Goal: Task Accomplishment & Management: Manage account settings

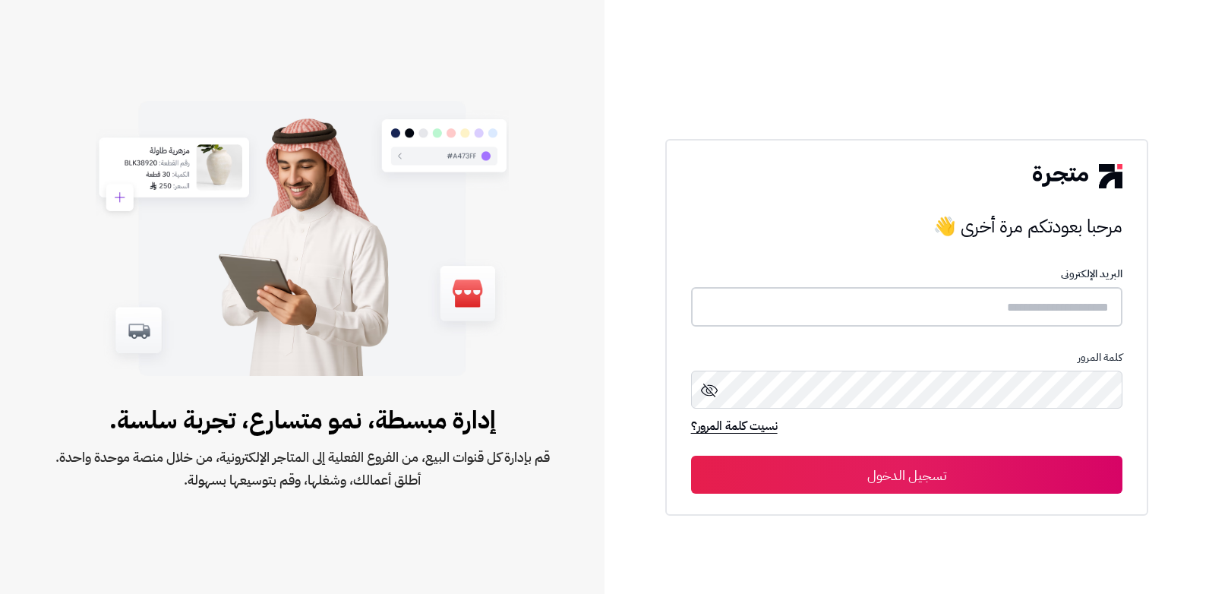
click at [980, 308] on input "text" at bounding box center [907, 307] width 432 height 40
type input "******"
click at [691, 456] on button "تسجيل الدخول" at bounding box center [907, 475] width 432 height 38
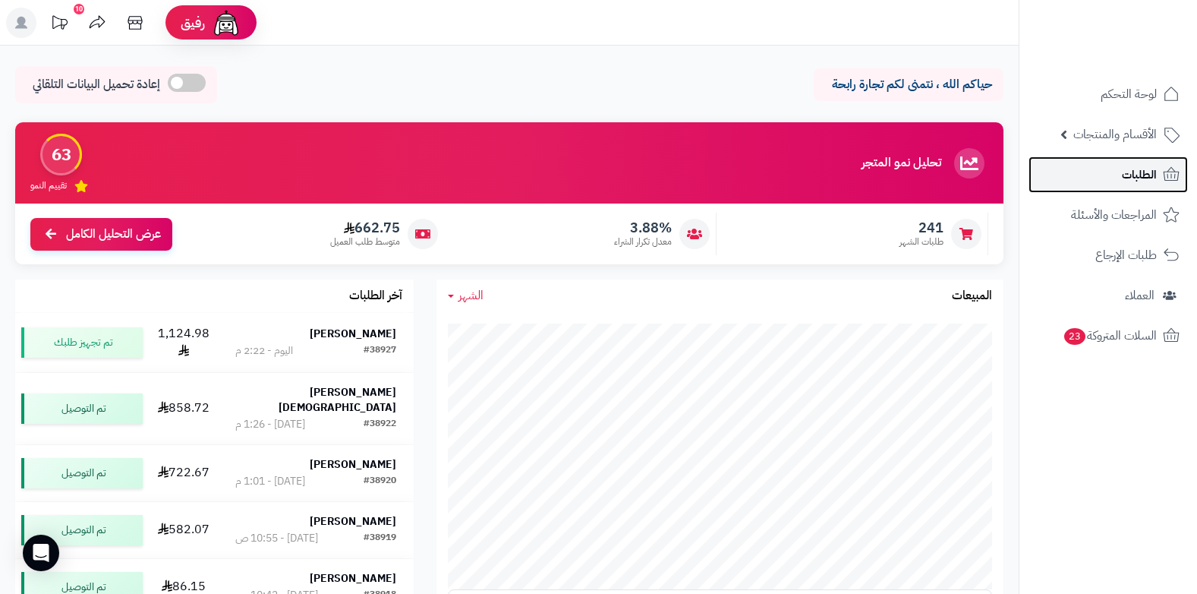
click at [1122, 166] on link "الطلبات" at bounding box center [1108, 174] width 159 height 36
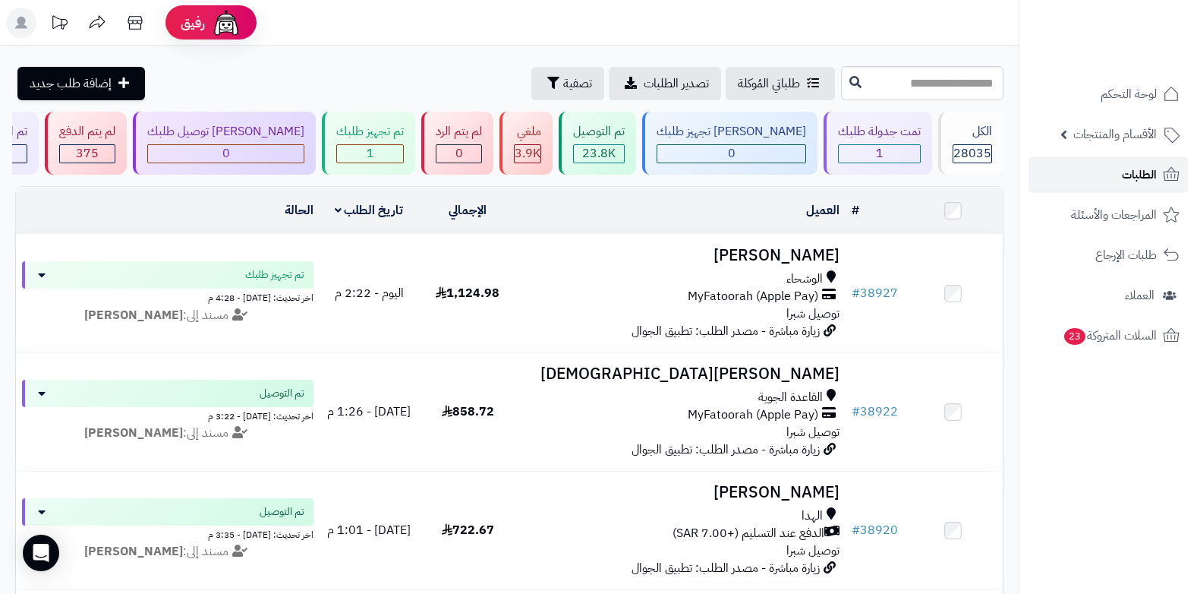
click at [1100, 166] on link "الطلبات" at bounding box center [1108, 174] width 159 height 36
click at [1131, 178] on span "الطلبات" at bounding box center [1139, 174] width 35 height 21
click at [1128, 169] on span "الطلبات" at bounding box center [1139, 174] width 35 height 21
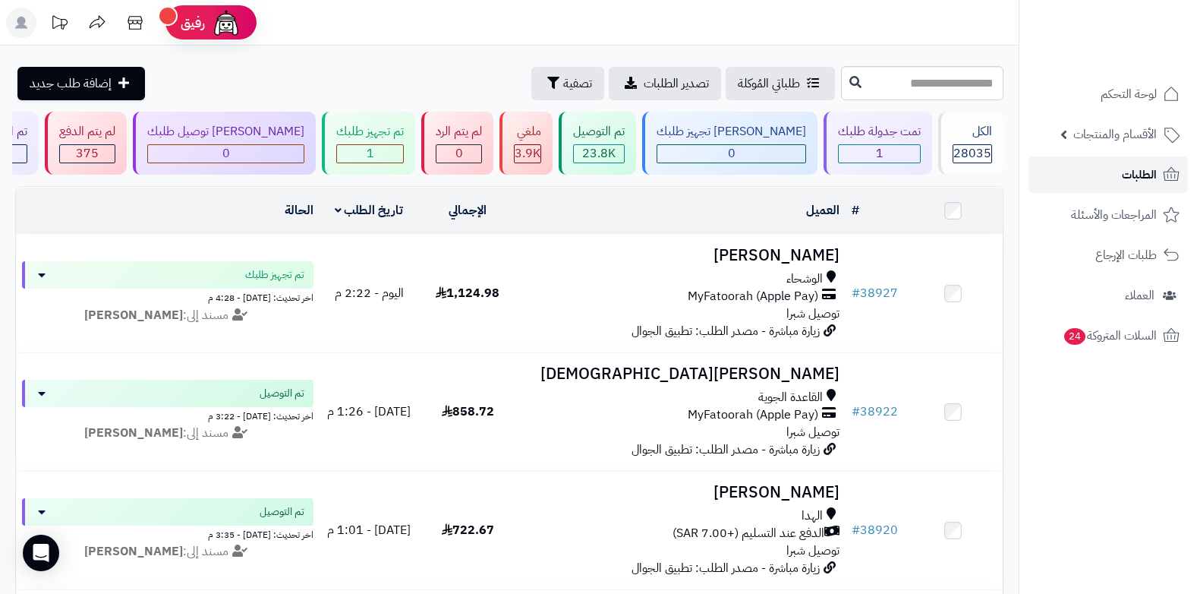
click at [1122, 178] on span "الطلبات" at bounding box center [1139, 174] width 35 height 21
click at [1133, 176] on span "الطلبات" at bounding box center [1139, 174] width 35 height 21
click at [1137, 176] on span "الطلبات" at bounding box center [1139, 174] width 35 height 21
click at [1147, 179] on span "الطلبات" at bounding box center [1139, 174] width 35 height 21
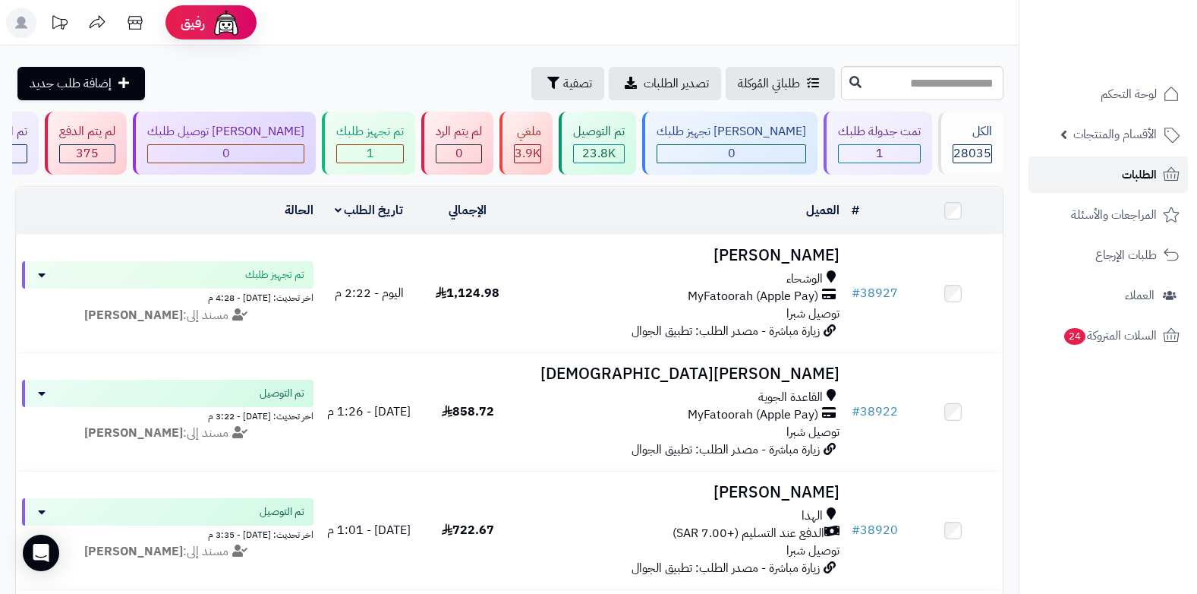
click at [1115, 176] on link "الطلبات" at bounding box center [1108, 174] width 159 height 36
click at [563, 90] on span "تصفية" at bounding box center [577, 83] width 29 height 18
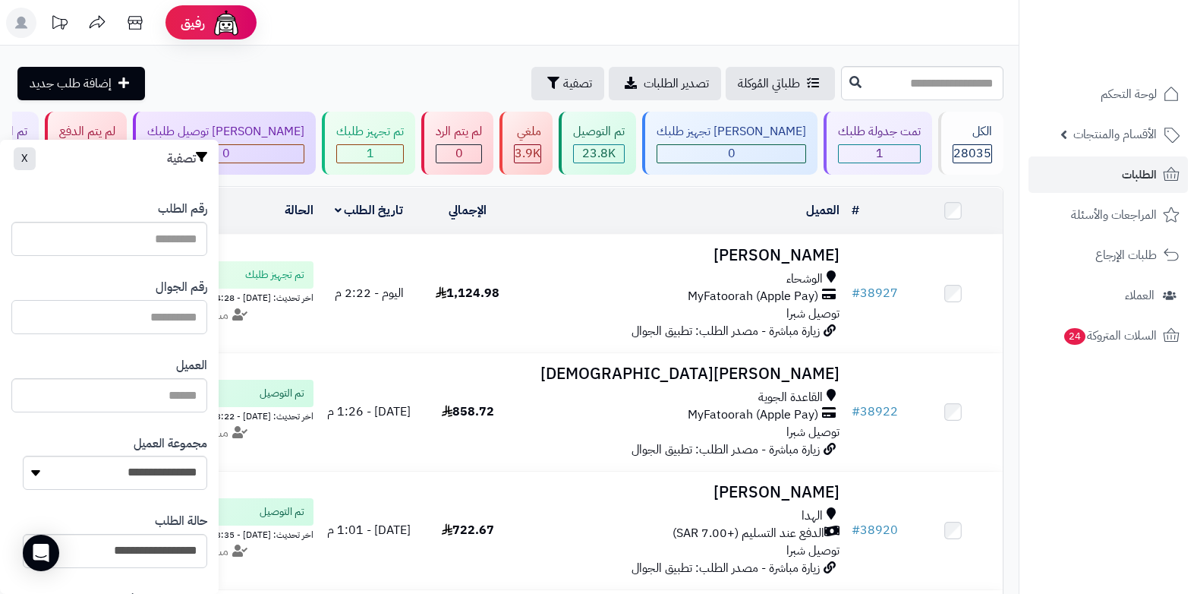
click at [183, 314] on input "text" at bounding box center [109, 317] width 196 height 34
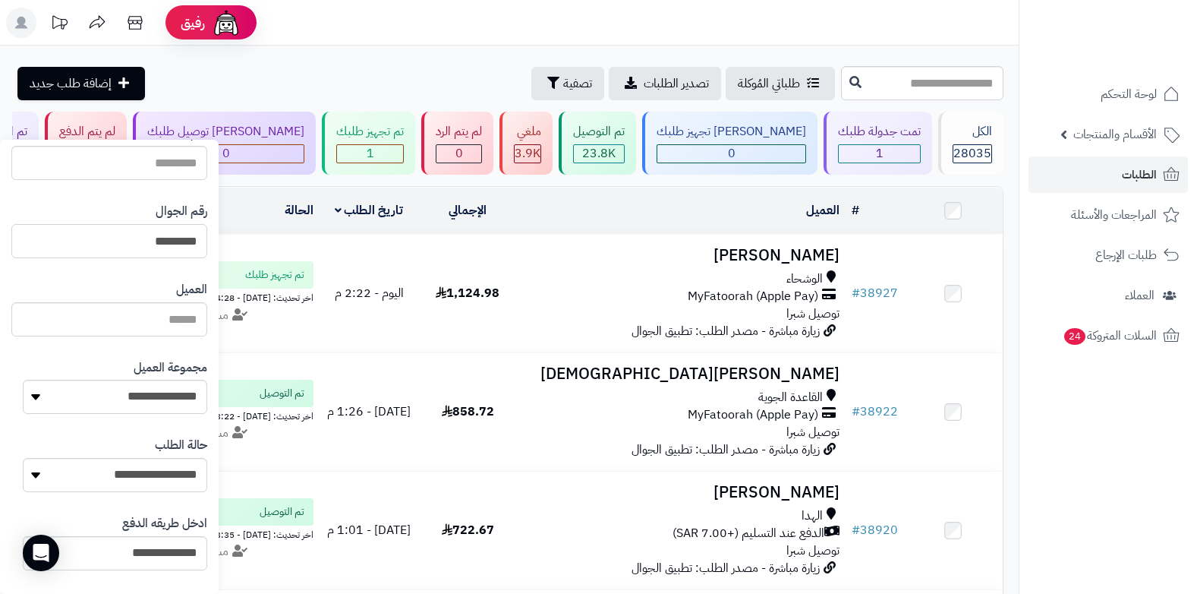
click at [185, 232] on input "*********" at bounding box center [109, 241] width 196 height 34
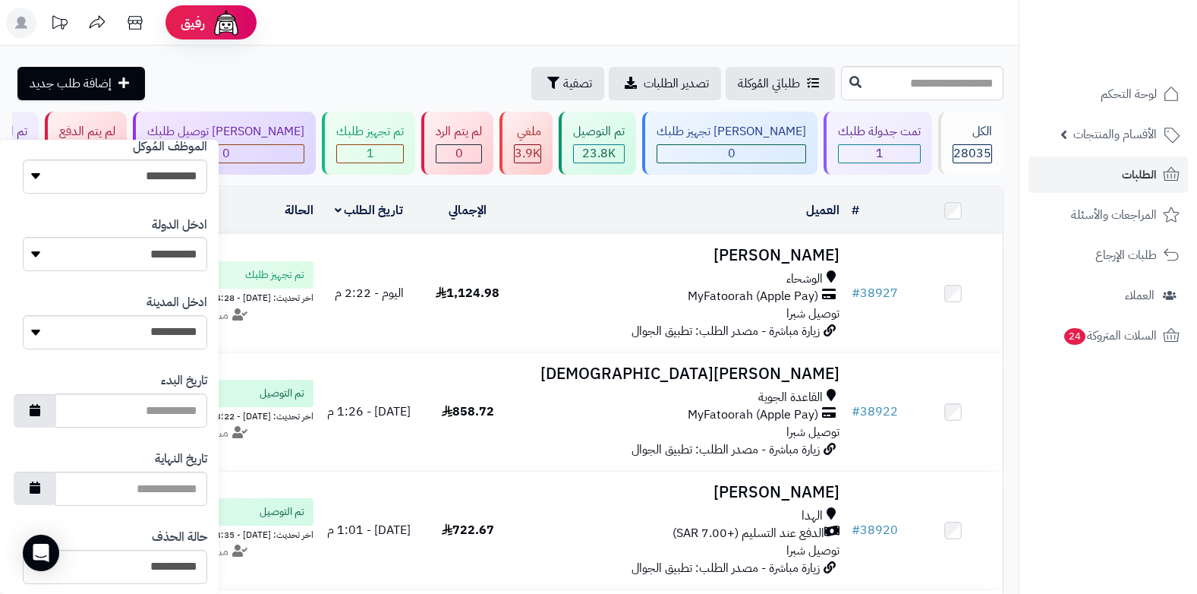
scroll to position [769, 0]
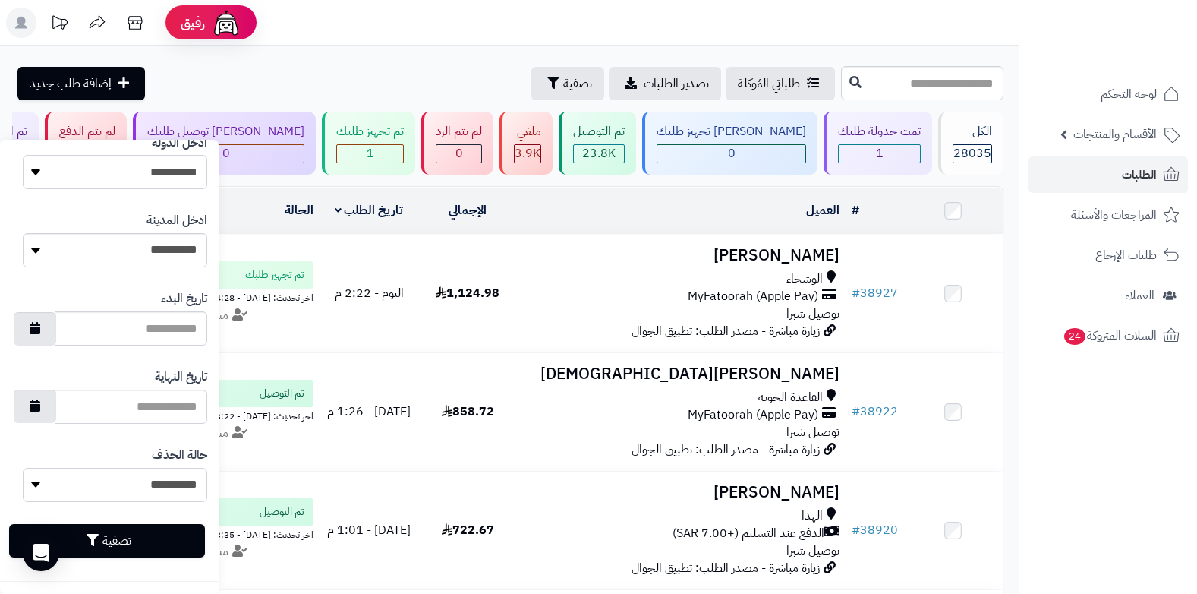
type input "*********"
click at [87, 542] on button "تصفية" at bounding box center [107, 540] width 196 height 33
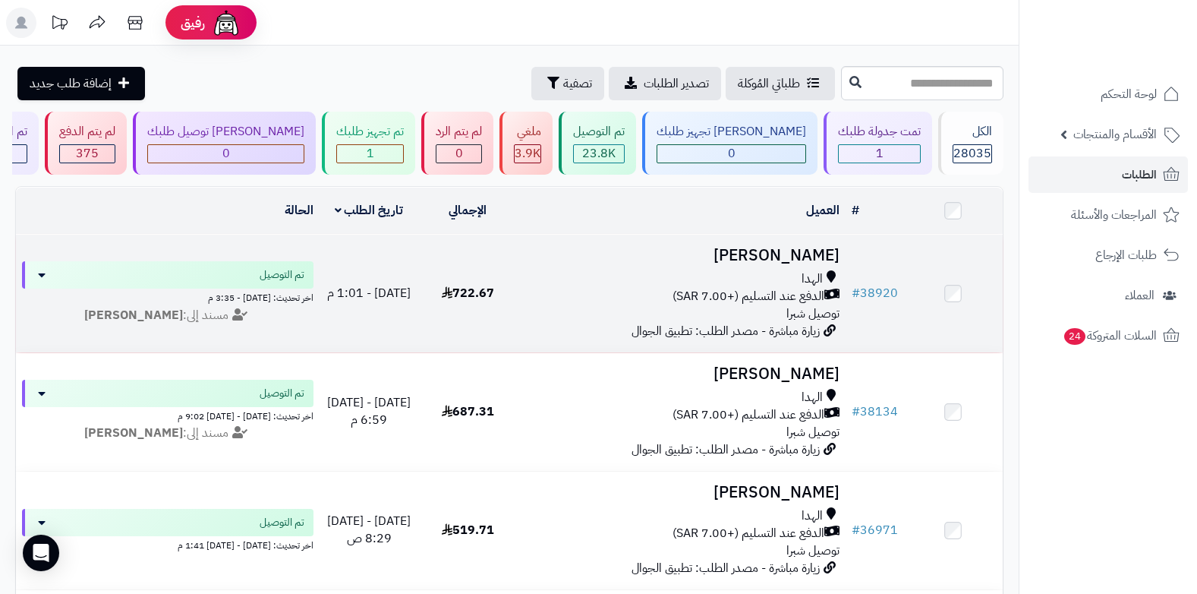
click at [801, 288] on span "الدفع عند التسليم (+7.00 SAR)" at bounding box center [749, 296] width 152 height 17
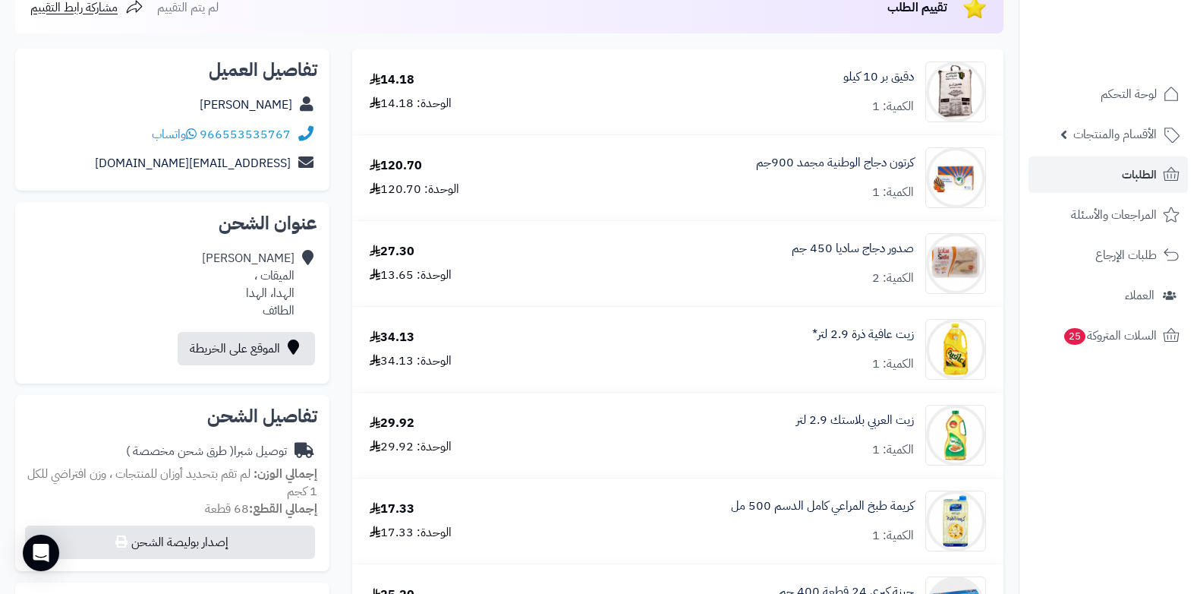
scroll to position [185, 0]
click at [1074, 191] on link "الطلبات" at bounding box center [1108, 174] width 159 height 36
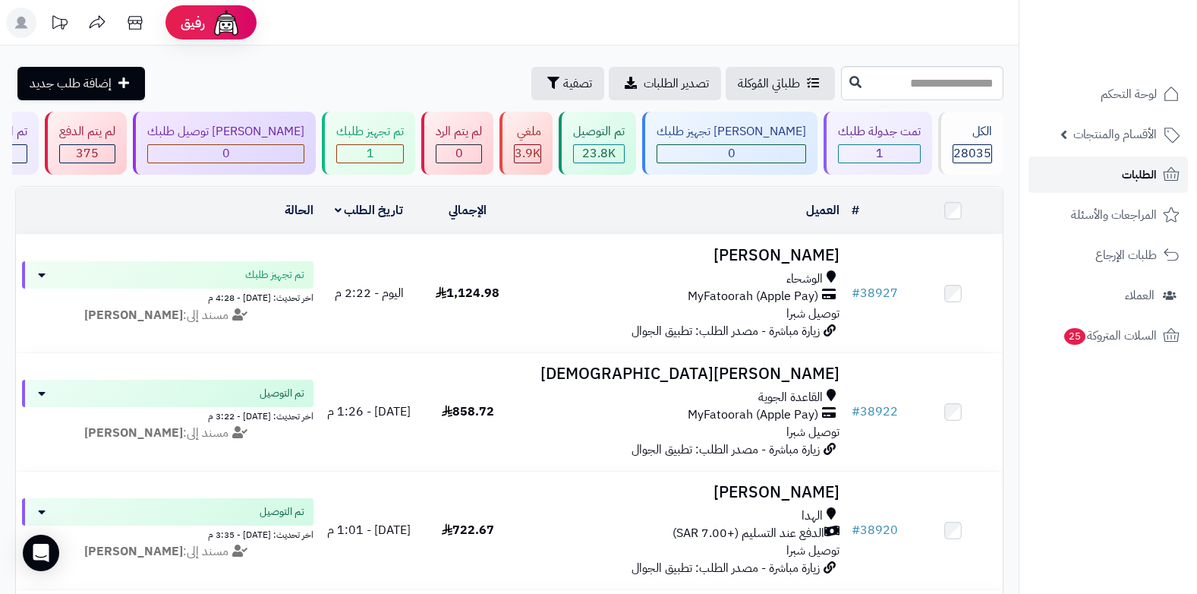
click at [1108, 175] on link "الطلبات" at bounding box center [1108, 174] width 159 height 36
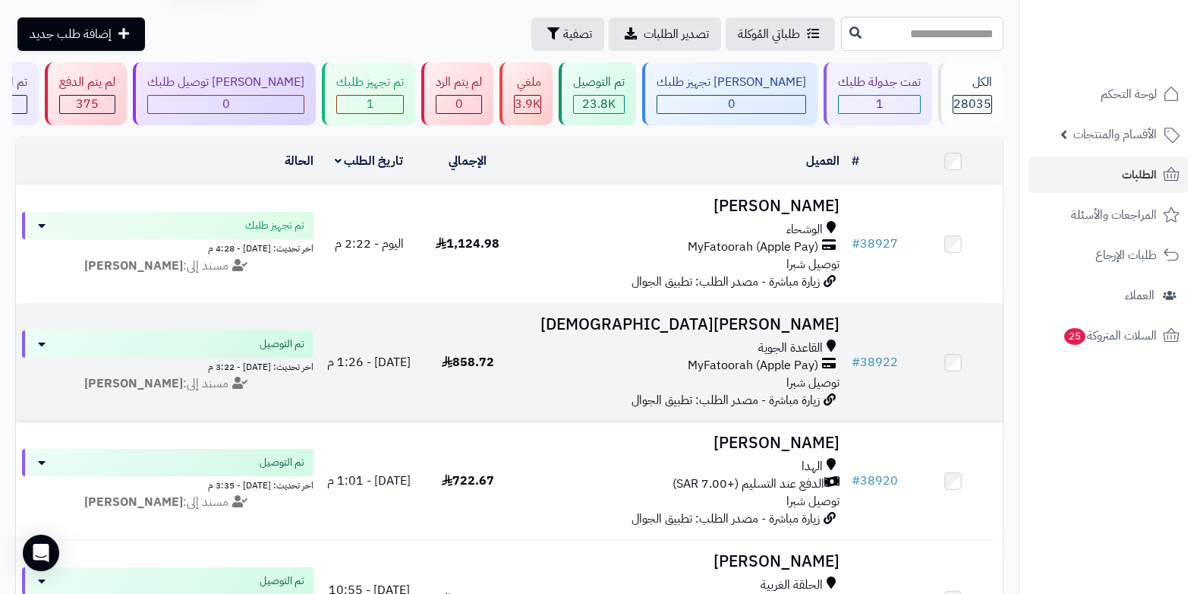
scroll to position [76, 0]
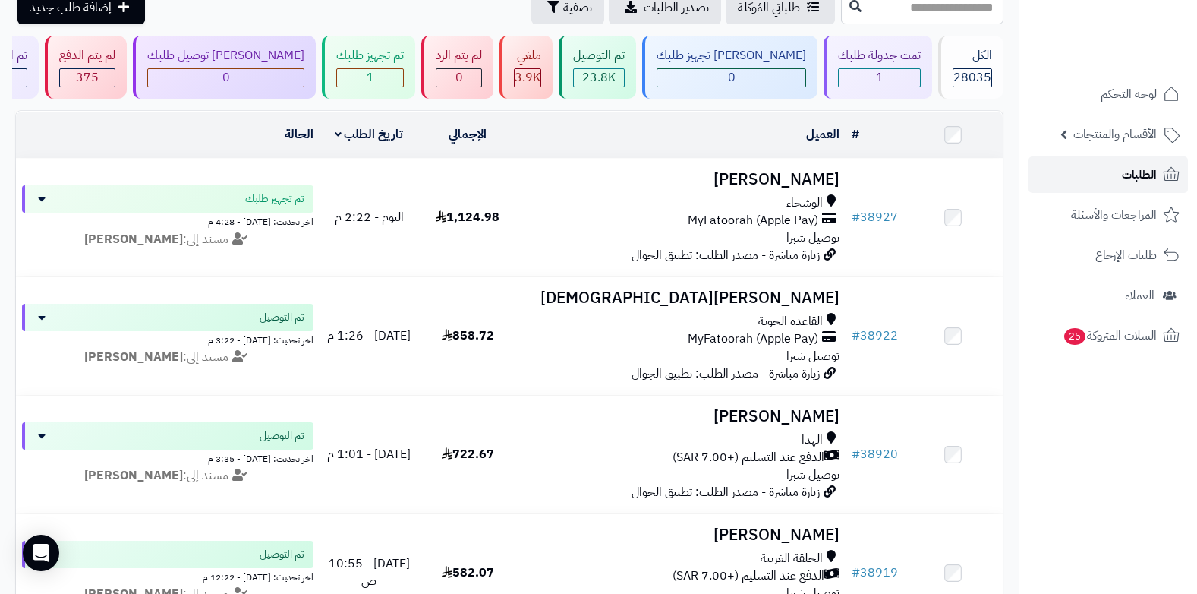
click at [1123, 175] on span "الطلبات" at bounding box center [1139, 174] width 35 height 21
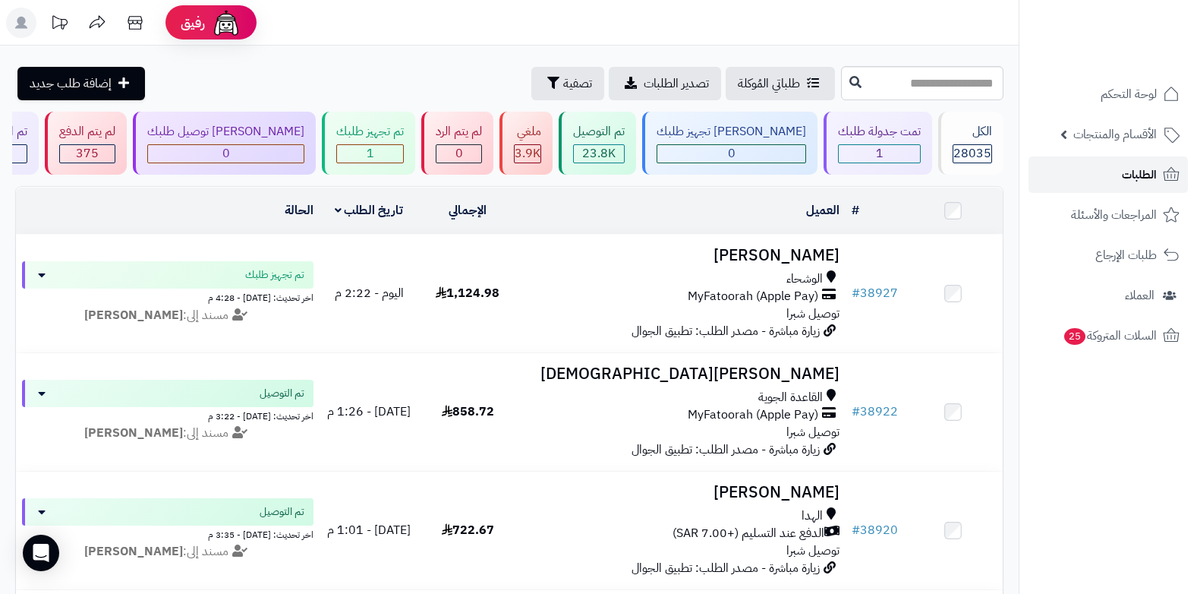
click at [1144, 178] on span "الطلبات" at bounding box center [1139, 174] width 35 height 21
click at [882, 154] on div "1" at bounding box center [879, 153] width 81 height 17
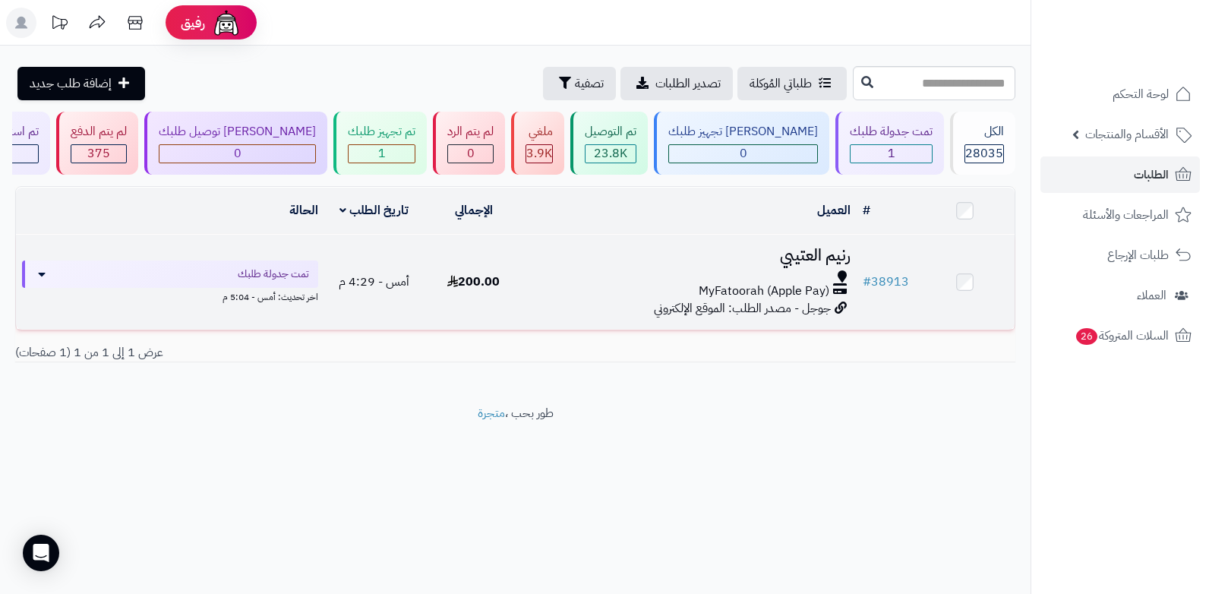
click at [783, 283] on span "MyFatoorah (Apple Pay)" at bounding box center [764, 290] width 131 height 17
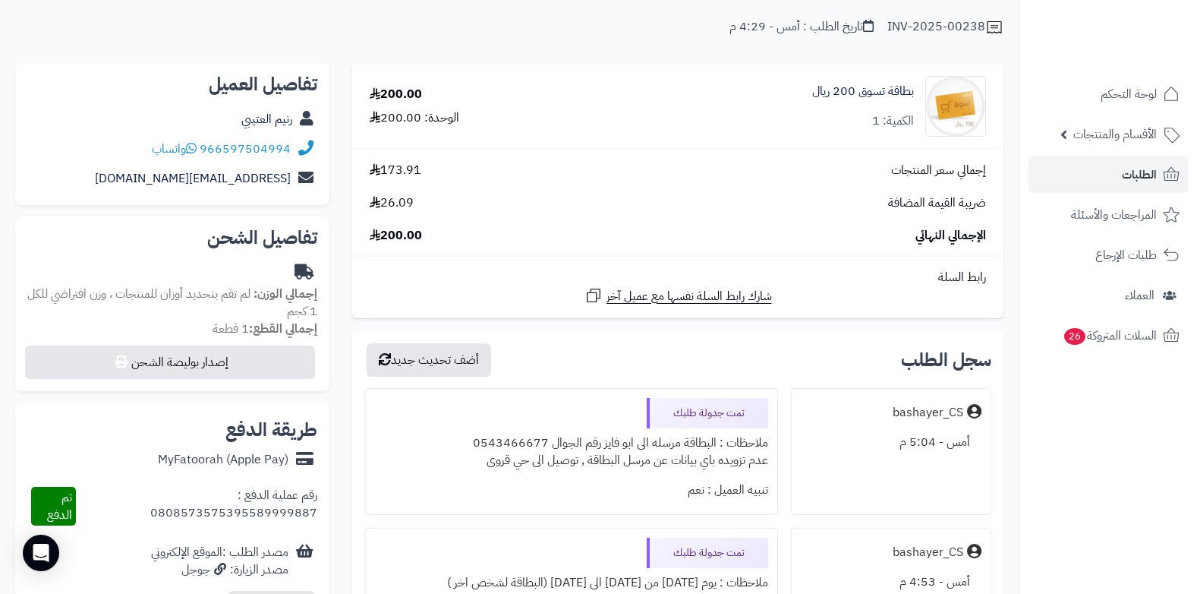
scroll to position [304, 0]
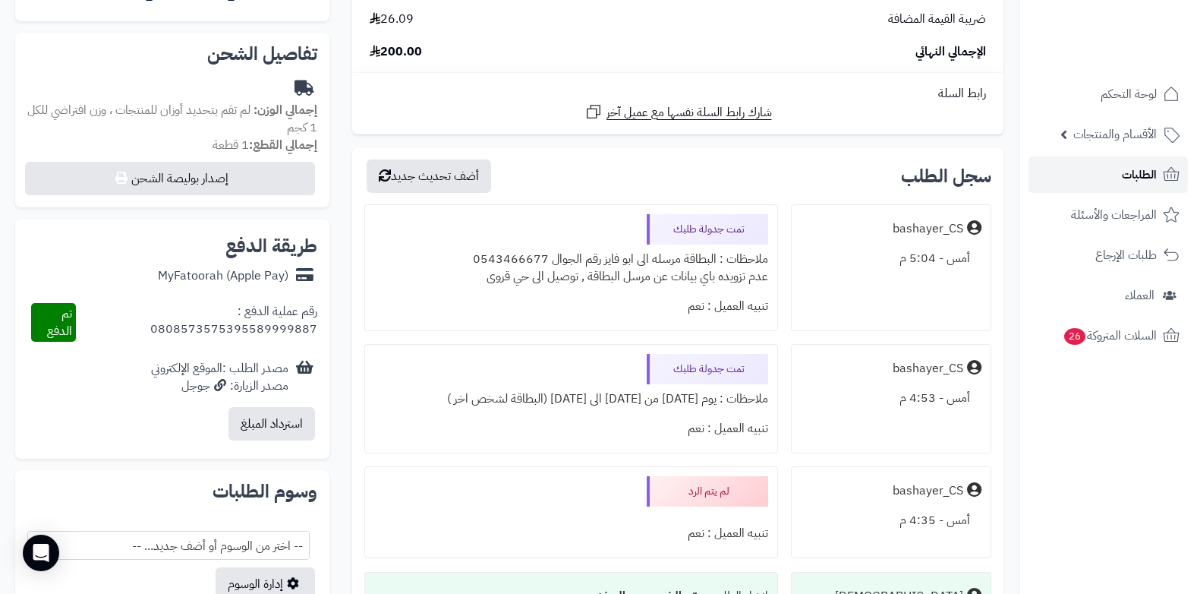
click at [1136, 182] on span "الطلبات" at bounding box center [1139, 174] width 35 height 21
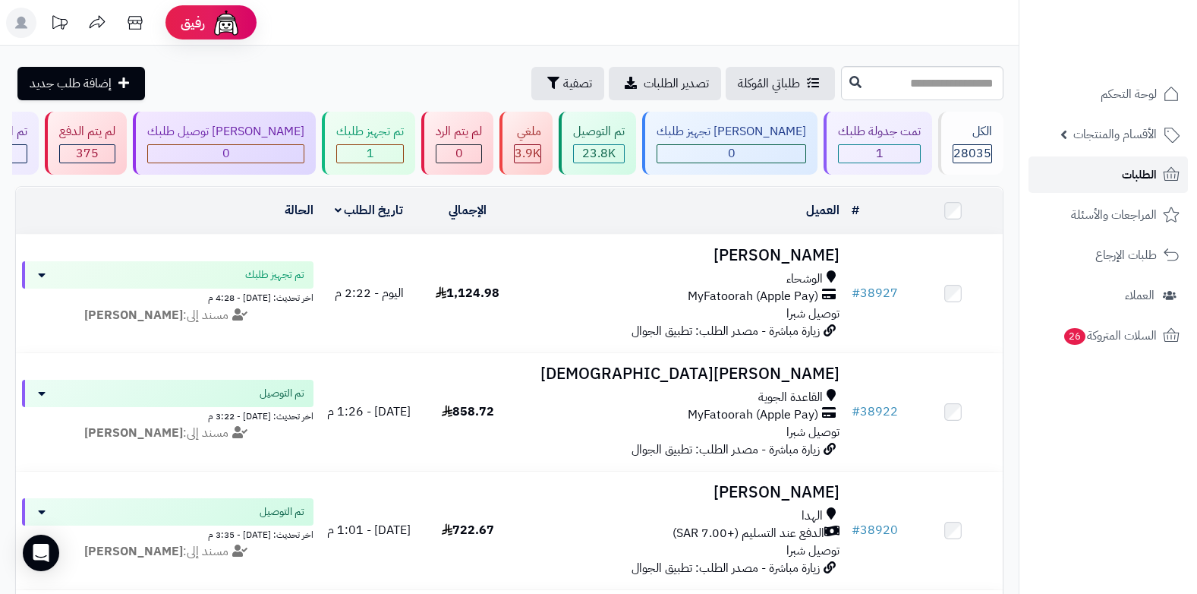
click at [1138, 177] on span "الطلبات" at bounding box center [1139, 174] width 35 height 21
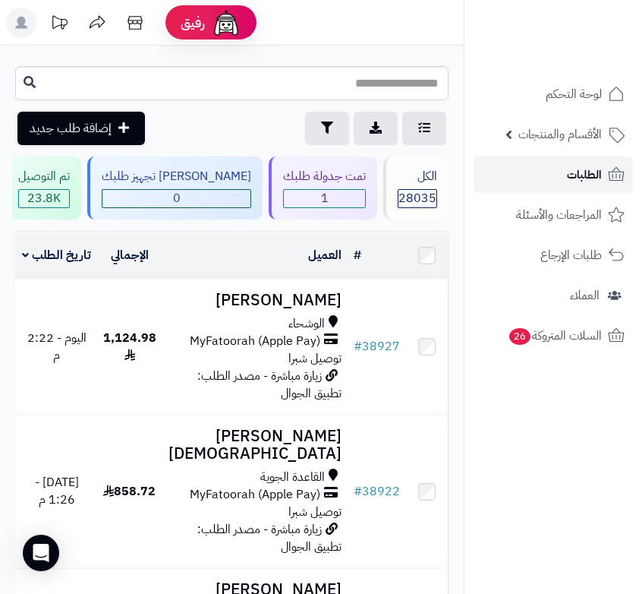
click at [573, 170] on span "الطلبات" at bounding box center [584, 174] width 35 height 21
click at [567, 172] on span "الطلبات" at bounding box center [584, 174] width 35 height 21
click at [570, 177] on span "الطلبات" at bounding box center [584, 174] width 35 height 21
click at [583, 179] on span "الطلبات" at bounding box center [584, 174] width 35 height 21
click at [574, 172] on span "الطلبات" at bounding box center [584, 174] width 35 height 21
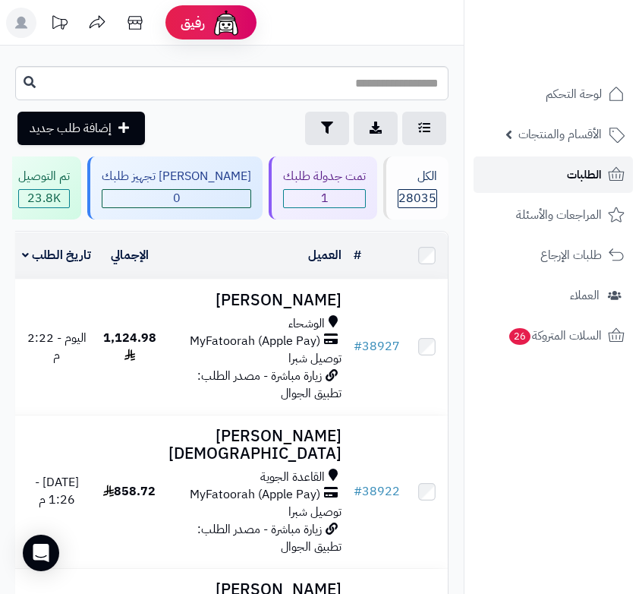
click at [562, 172] on link "الطلبات" at bounding box center [553, 174] width 159 height 36
click at [595, 172] on span "الطلبات" at bounding box center [584, 174] width 35 height 21
click at [576, 175] on span "الطلبات" at bounding box center [584, 174] width 35 height 21
click at [580, 175] on span "الطلبات" at bounding box center [584, 174] width 35 height 21
click at [591, 178] on span "الطلبات" at bounding box center [584, 174] width 35 height 21
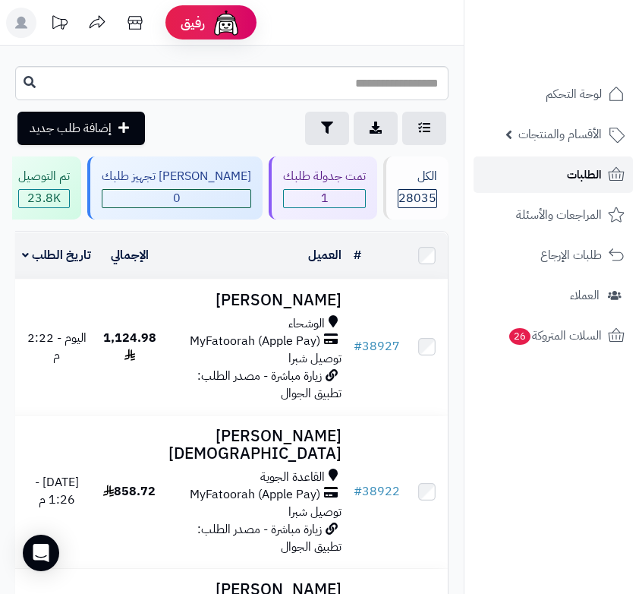
click at [591, 178] on span "الطلبات" at bounding box center [584, 174] width 35 height 21
click at [601, 170] on span "الطلبات" at bounding box center [584, 174] width 35 height 21
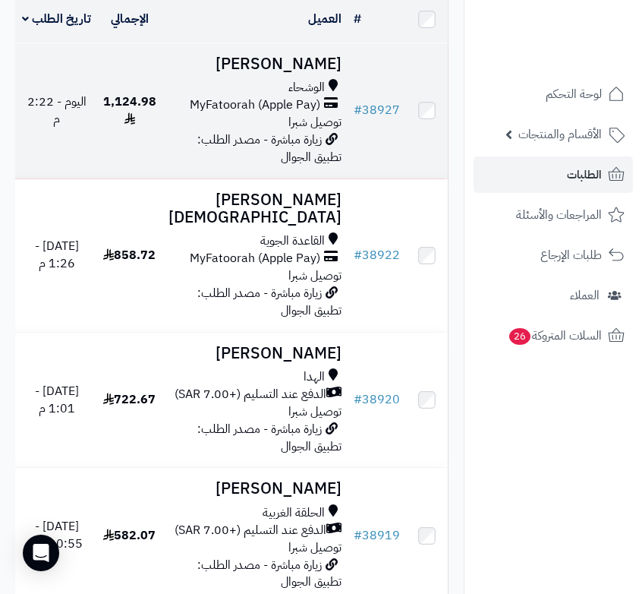
scroll to position [304, 0]
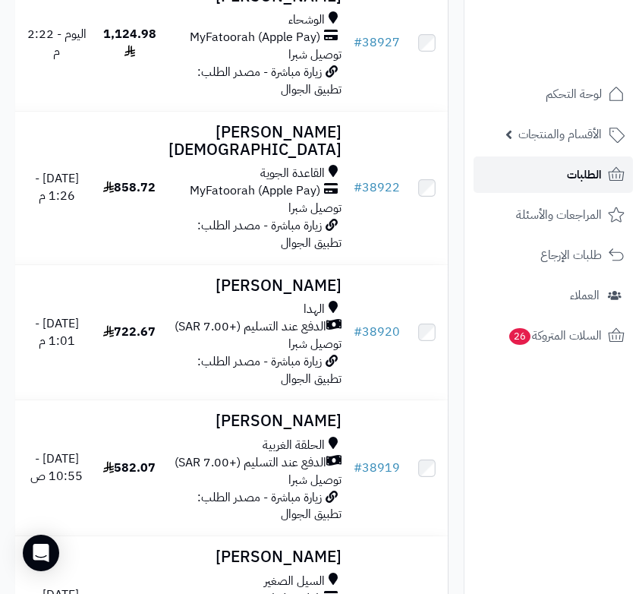
click at [596, 168] on span "الطلبات" at bounding box center [584, 174] width 35 height 21
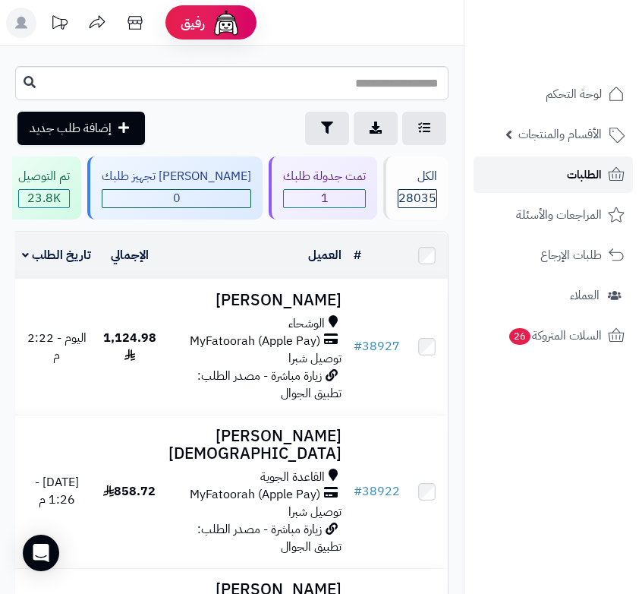
click at [559, 180] on link "الطلبات" at bounding box center [553, 174] width 159 height 36
click at [560, 181] on link "الطلبات" at bounding box center [553, 174] width 159 height 36
click at [563, 178] on link "الطلبات" at bounding box center [553, 174] width 159 height 36
drag, startPoint x: 0, startPoint y: 0, endPoint x: 563, endPoint y: 178, distance: 591.0
click at [563, 178] on link "الطلبات" at bounding box center [553, 174] width 159 height 36
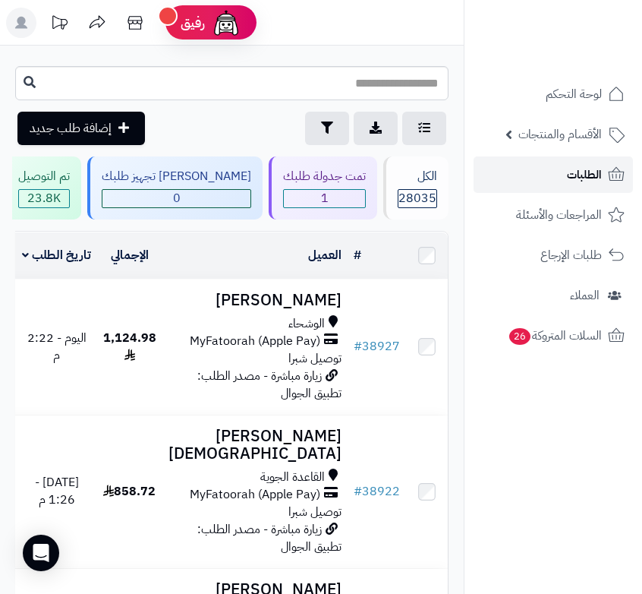
click at [568, 178] on span "الطلبات" at bounding box center [584, 174] width 35 height 21
